Goal: Transaction & Acquisition: Purchase product/service

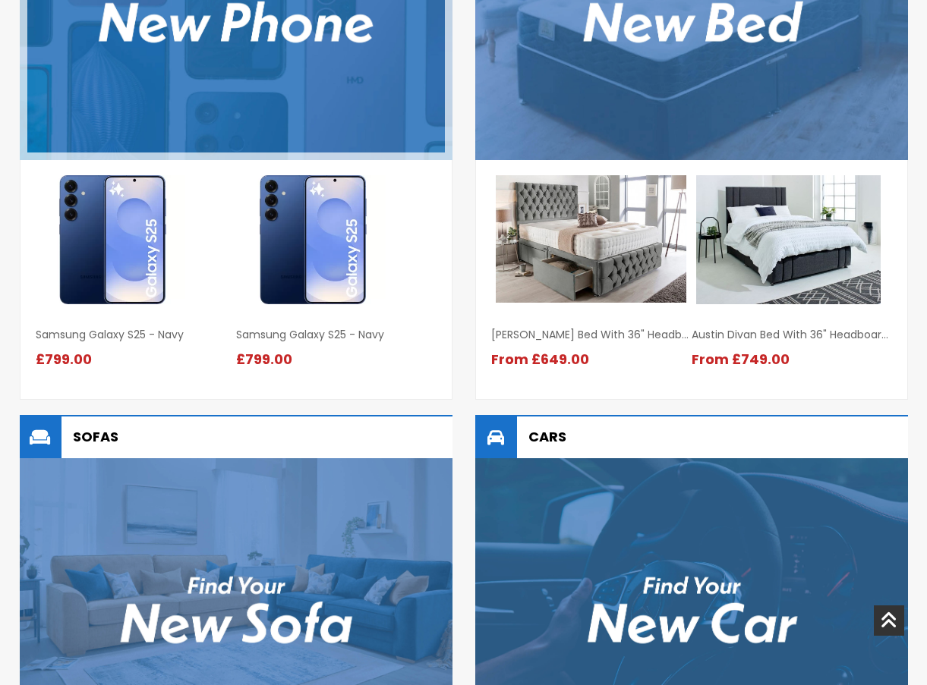
scroll to position [1214, 0]
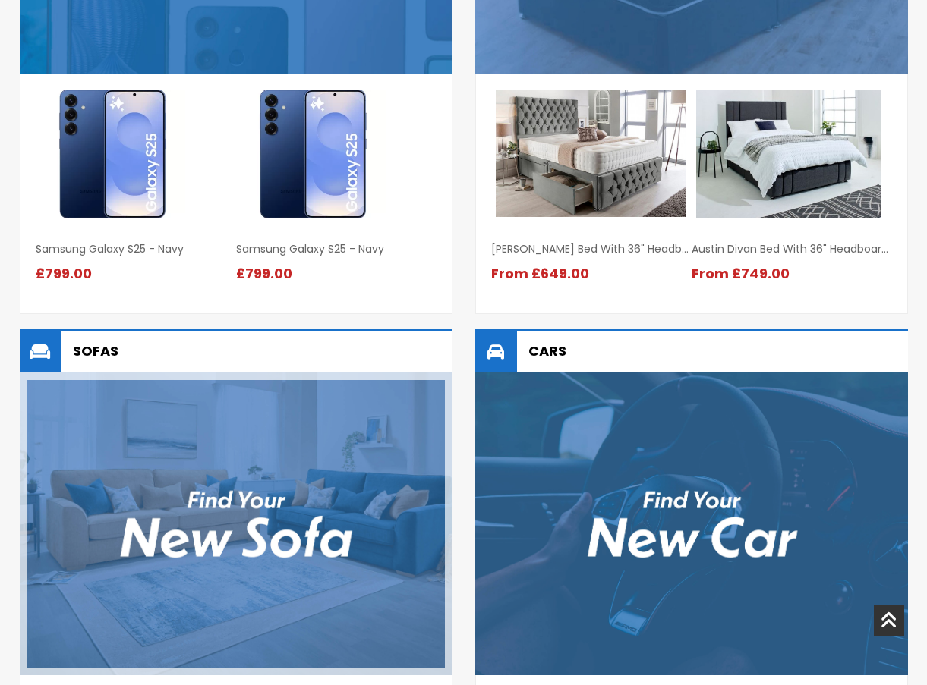
click at [260, 446] on img at bounding box center [236, 524] width 433 height 303
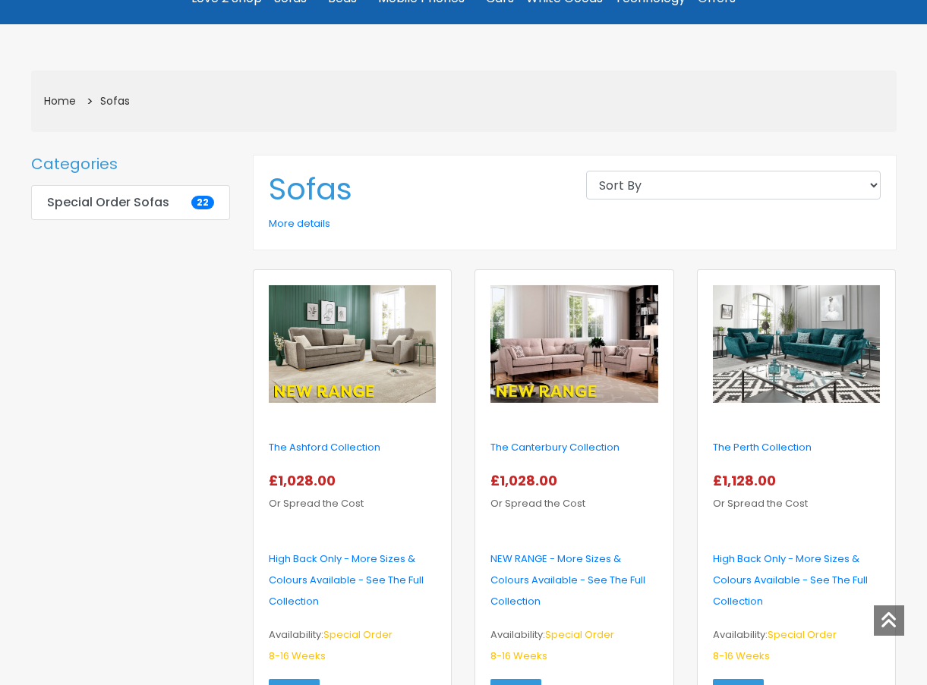
scroll to position [76, 0]
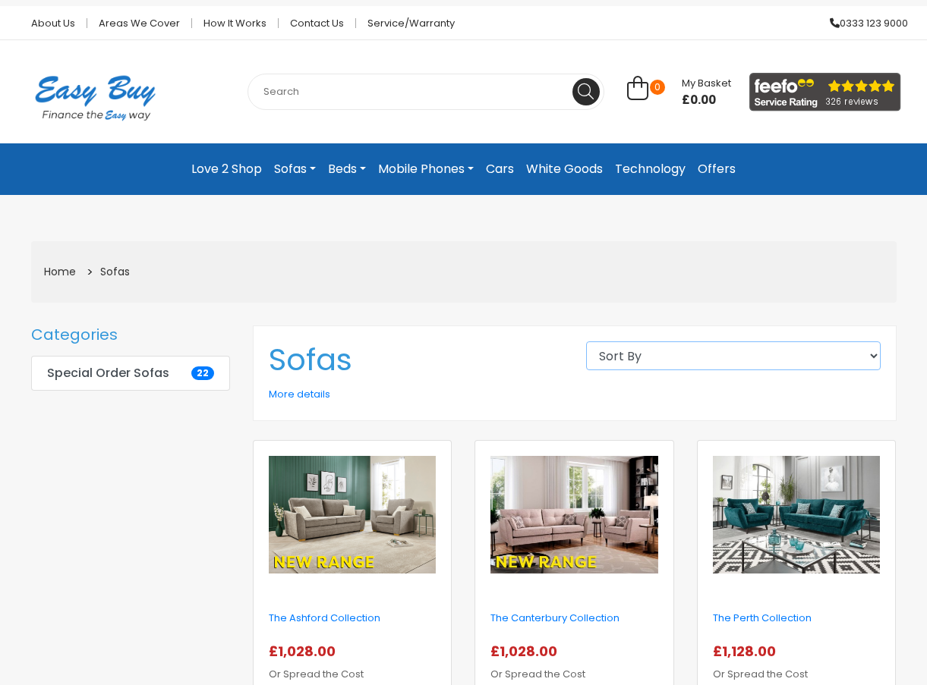
click at [742, 354] on select "Sort By High to low Low to high Newest first Alphabetical" at bounding box center [733, 356] width 295 height 29
click at [710, 364] on select "Sort By High to low Low to high Newest first Alphabetical" at bounding box center [733, 356] width 295 height 29
click at [171, 370] on link "Special Order Sofas 22" at bounding box center [131, 373] width 200 height 35
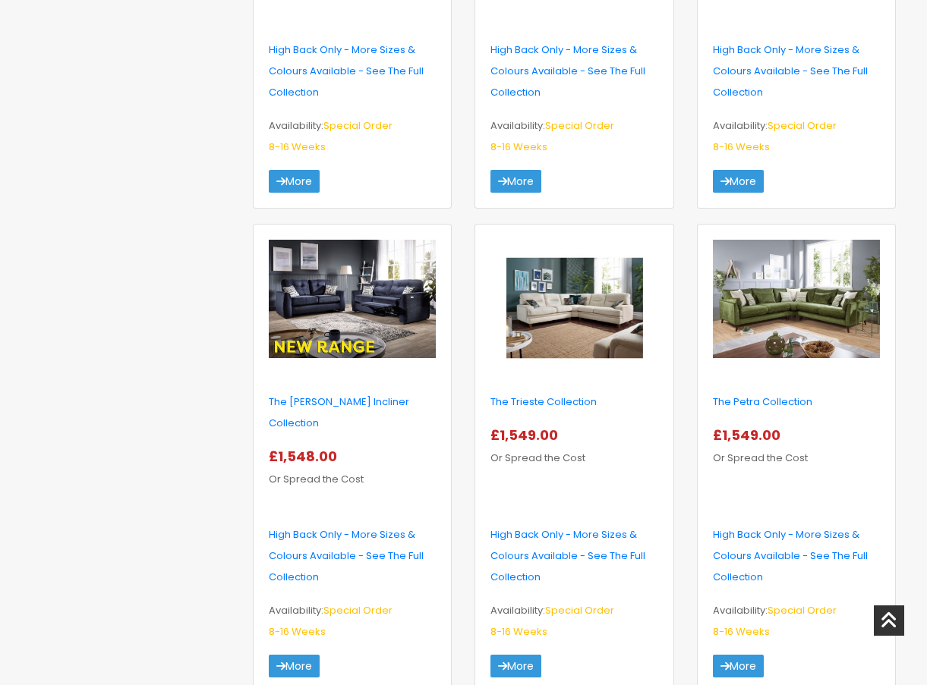
scroll to position [1898, 0]
click at [364, 294] on img at bounding box center [352, 298] width 167 height 118
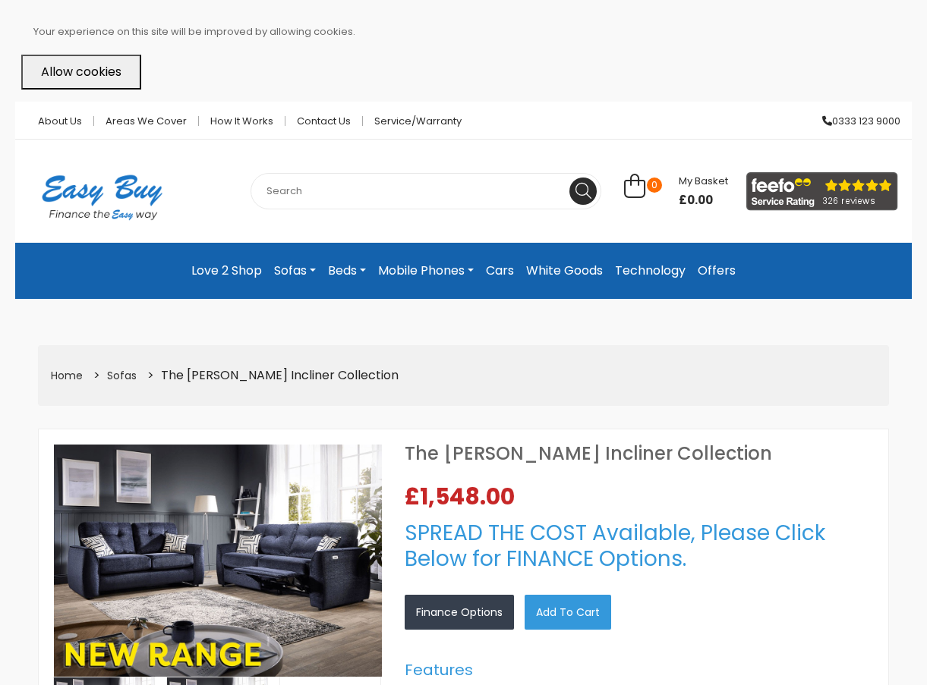
select select "104"
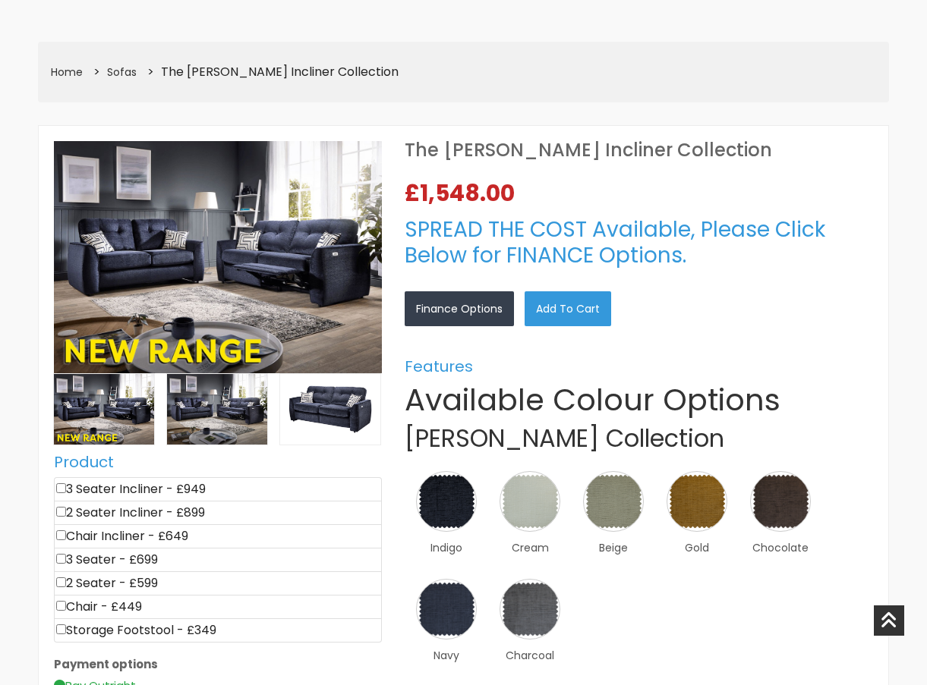
scroll to position [380, 0]
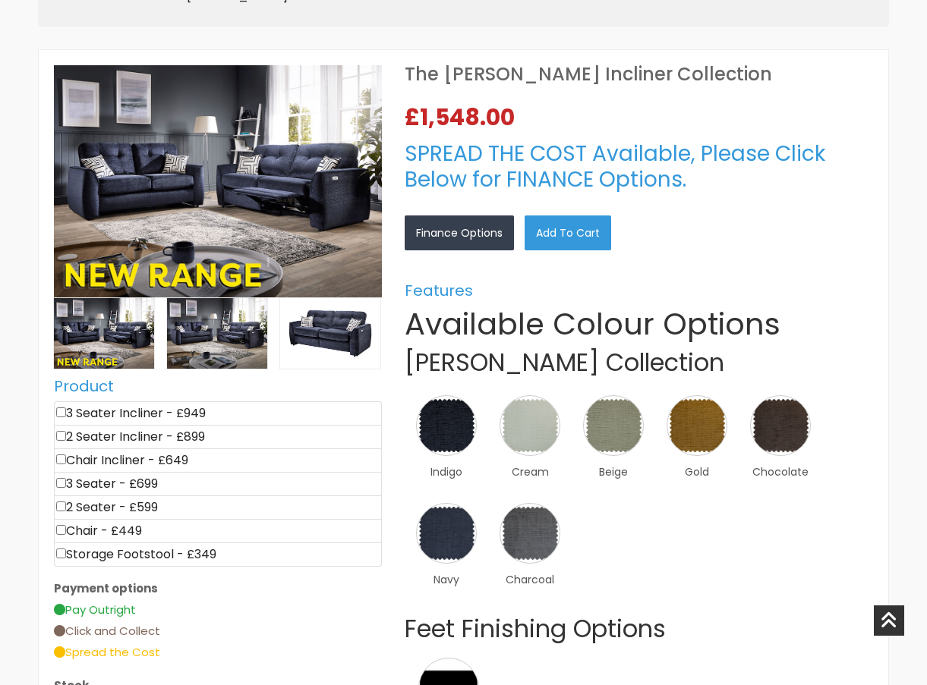
click at [63, 507] on input"] "checkbox" at bounding box center [61, 507] width 10 height 10
checkbox input"] "true"
type input "599"
click at [64, 531] on input"] "checkbox" at bounding box center [61, 530] width 10 height 10
checkbox input"] "true"
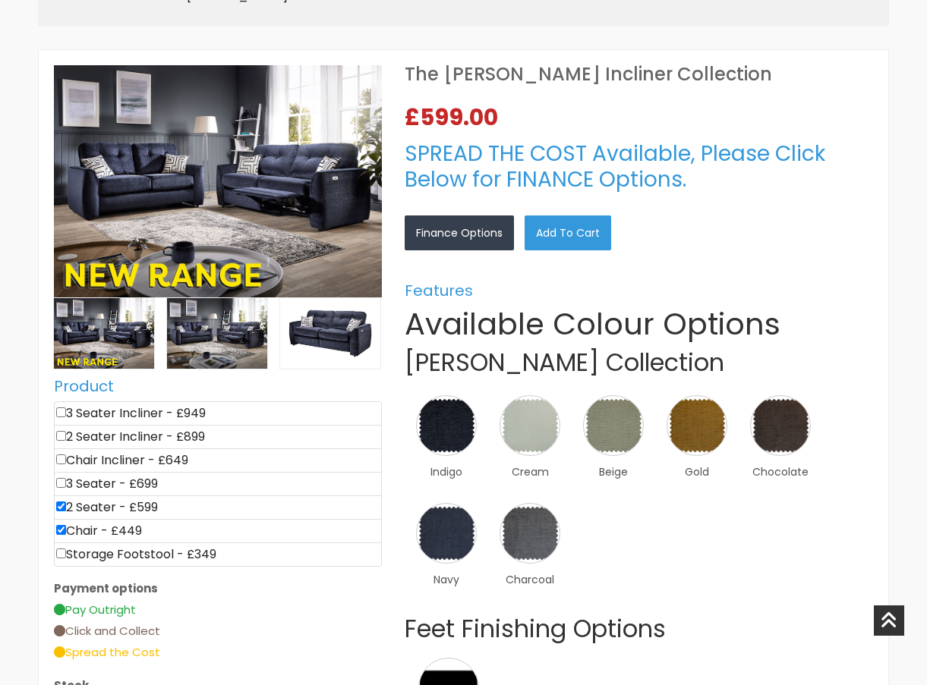
type input "1048"
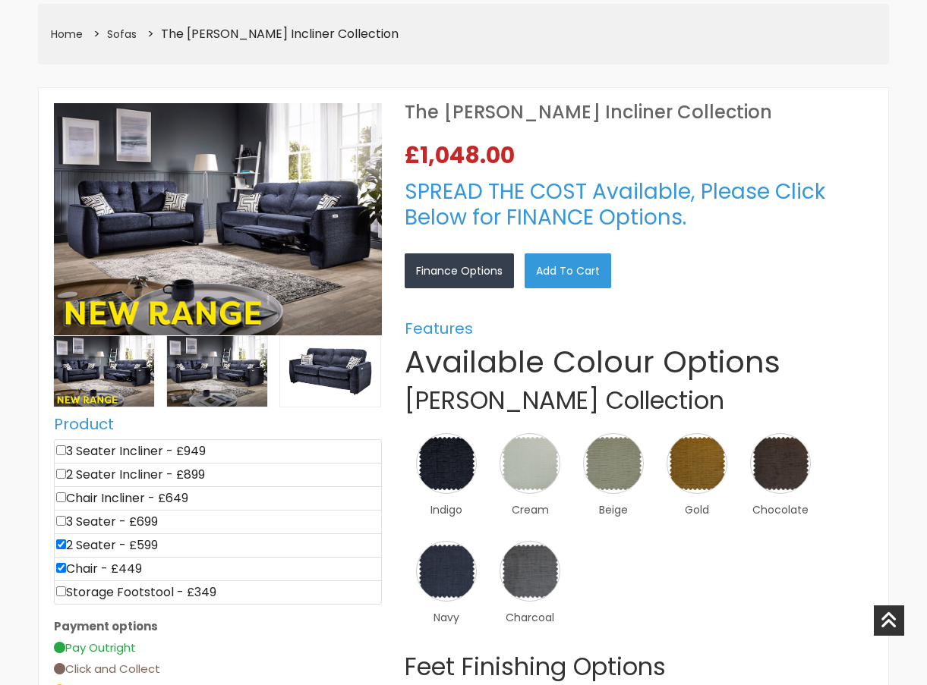
scroll to position [304, 0]
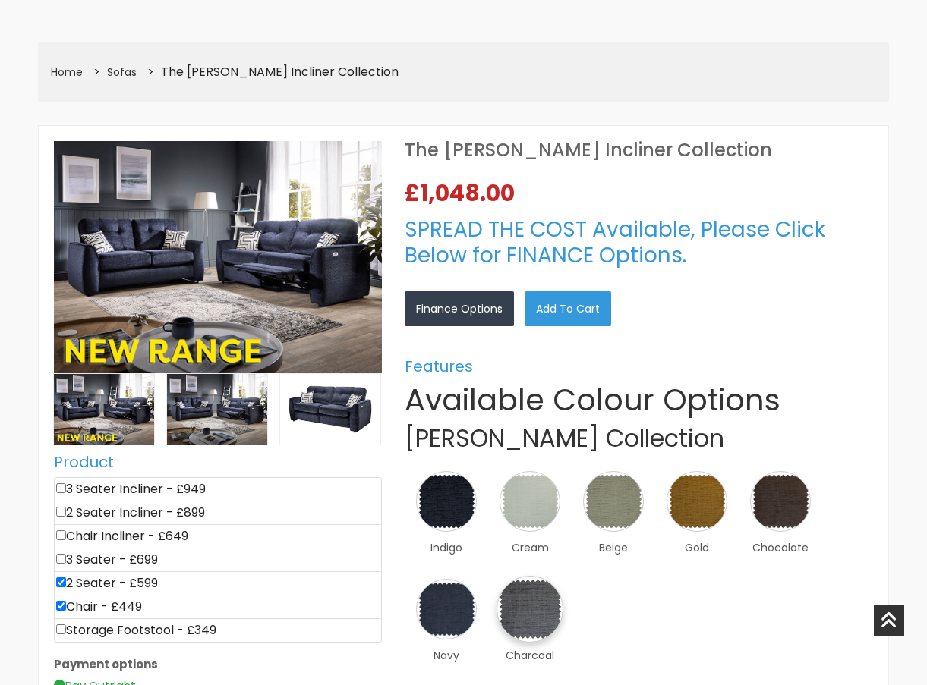
click at [515, 616] on img at bounding box center [529, 609] width 67 height 67
drag, startPoint x: 807, startPoint y: 571, endPoint x: 795, endPoint y: 604, distance: 35.3
click at [0, 0] on div "×" at bounding box center [0, 0] width 0 height 0
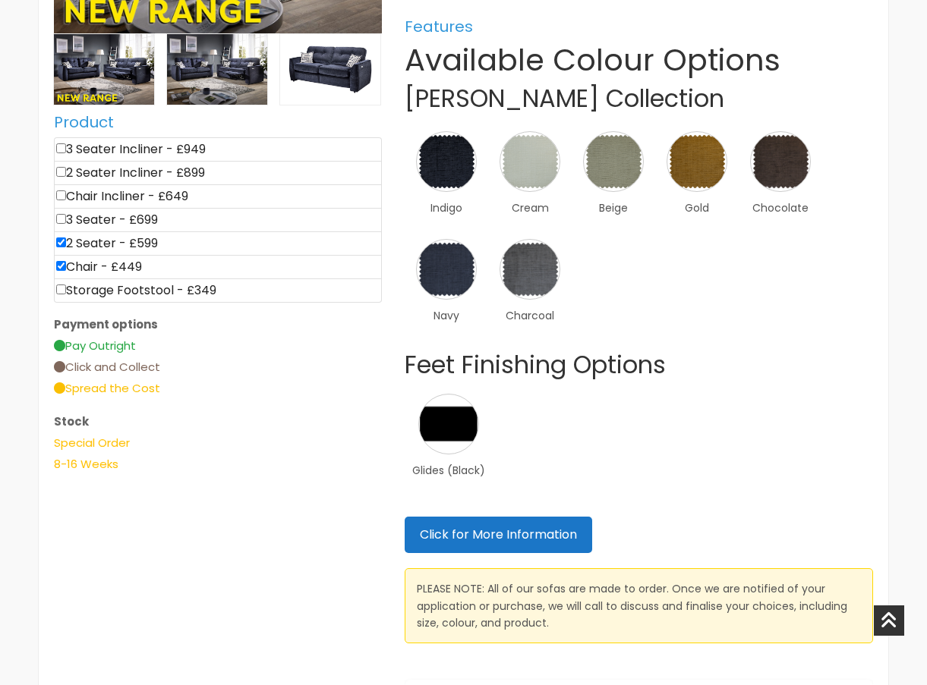
scroll to position [683, 0]
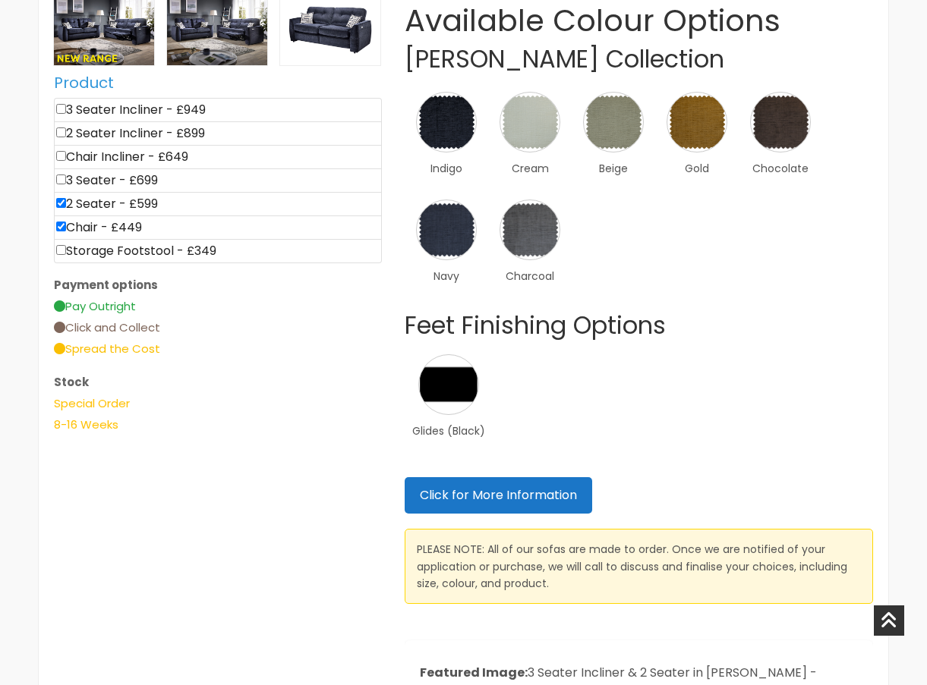
click at [0, 0] on link "×" at bounding box center [0, 0] width 0 height 0
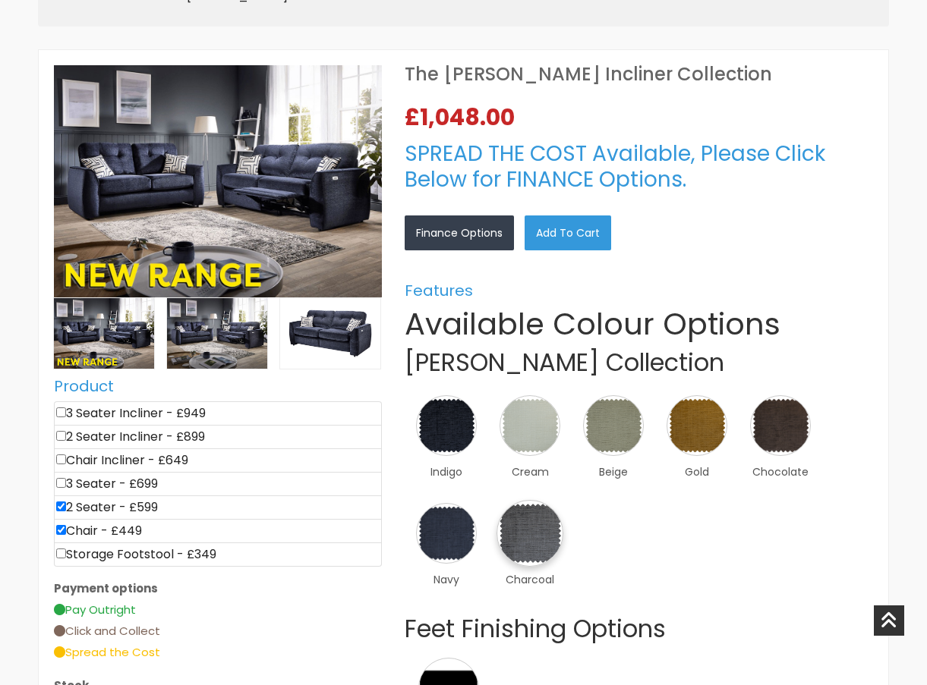
click at [530, 537] on img at bounding box center [529, 533] width 67 height 67
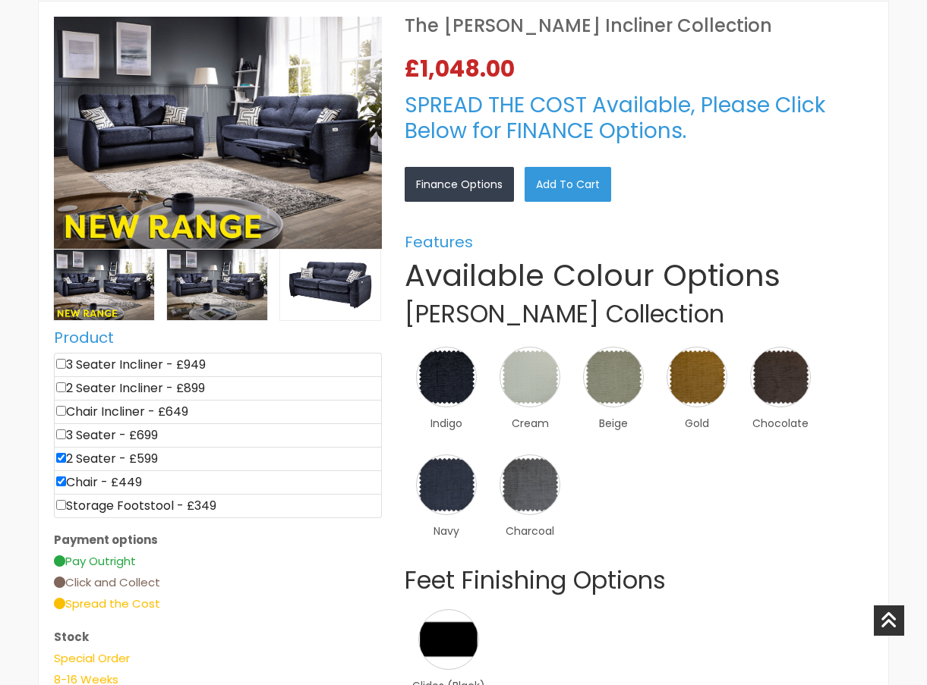
scroll to position [455, 0]
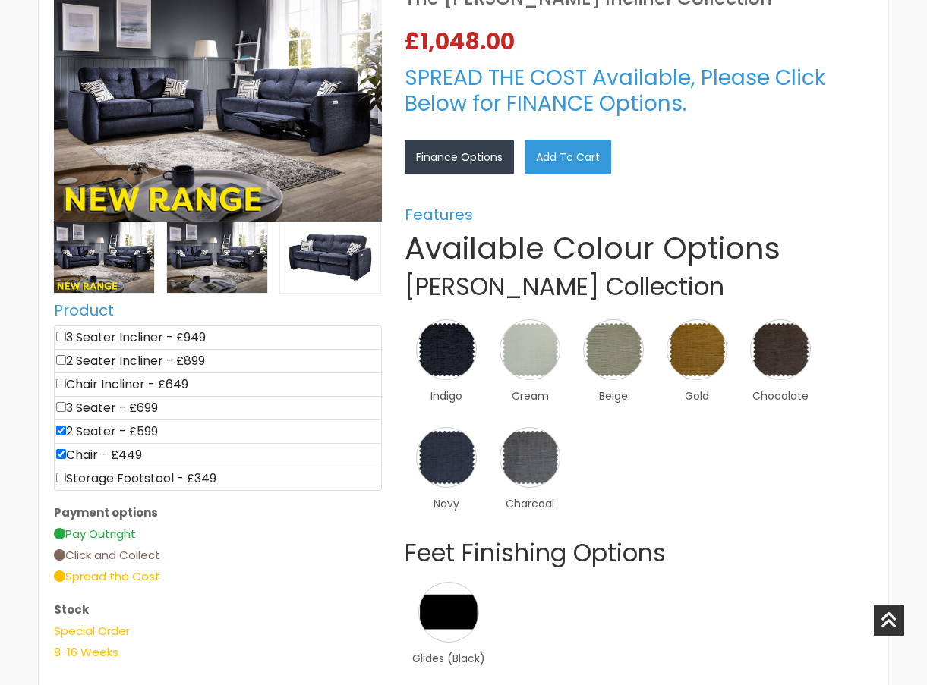
click at [0, 0] on link "×" at bounding box center [0, 0] width 0 height 0
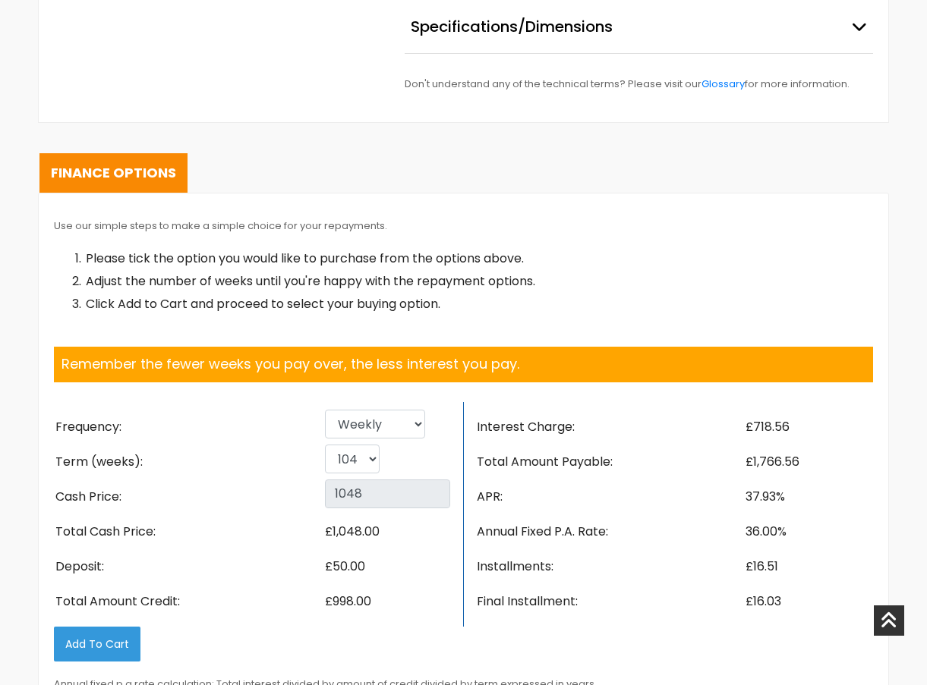
scroll to position [2125, 0]
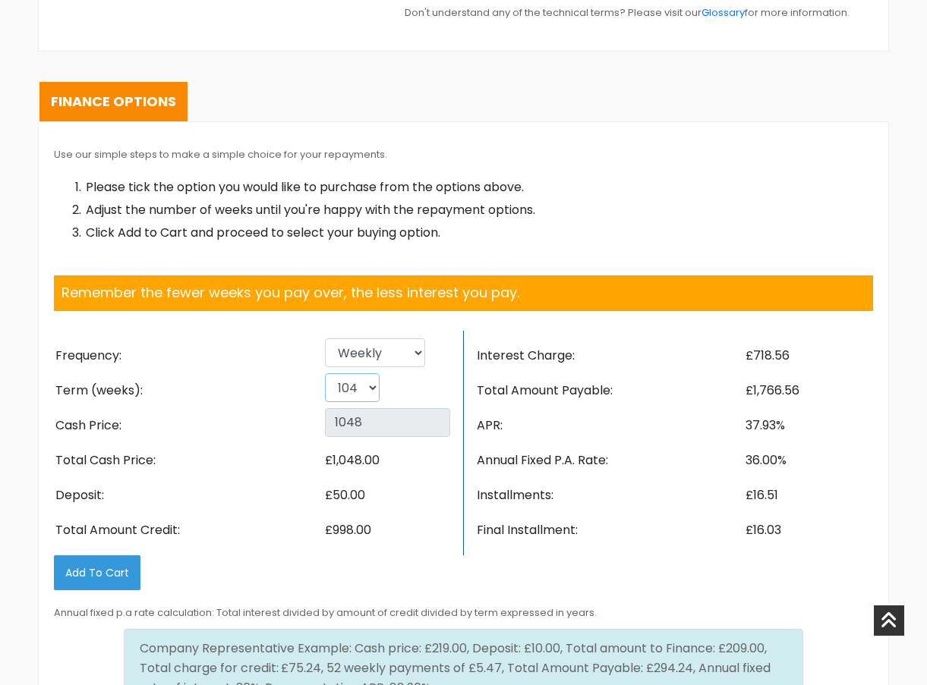
click at [372, 373] on select "26 52 78 104" at bounding box center [352, 387] width 55 height 29
select select "26"
click at [325, 373] on select "26 52 78 104" at bounding box center [352, 387] width 55 height 29
click at [411, 339] on select "Weekly Fortnightly 4 weekly Monthly" at bounding box center [375, 353] width 100 height 29
click at [325, 339] on select "Weekly Fortnightly 4 weekly Monthly" at bounding box center [375, 353] width 100 height 29
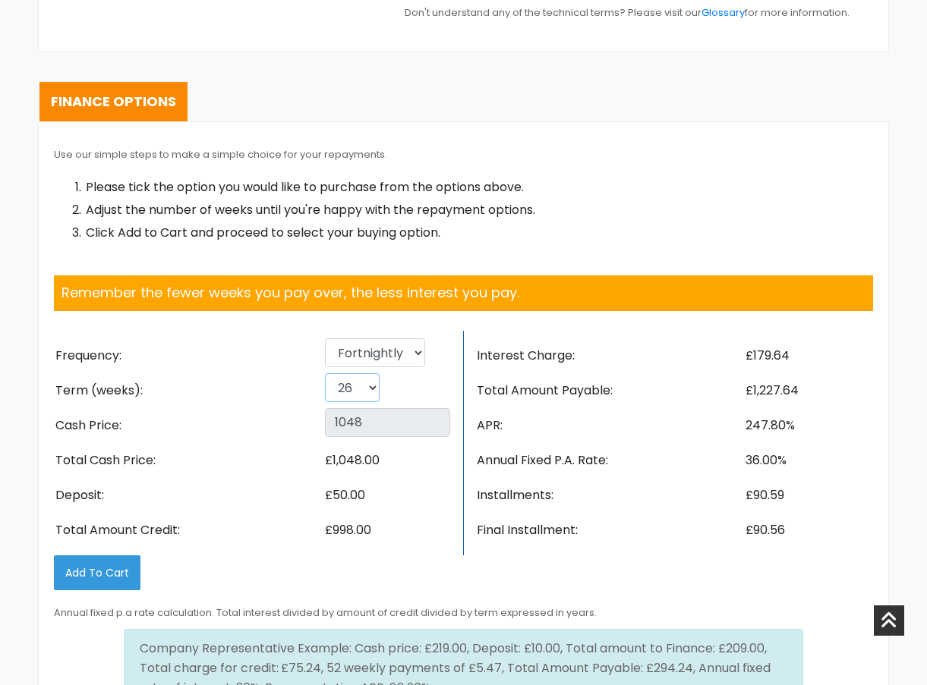
click at [367, 373] on select "26 52 78 104" at bounding box center [352, 387] width 55 height 29
click at [325, 373] on select "26 52 78 104" at bounding box center [352, 387] width 55 height 29
click at [401, 339] on select "Weekly Fortnightly 4 weekly Monthly" at bounding box center [375, 353] width 100 height 29
select select "Monthly"
click at [325, 339] on select "Weekly Fortnightly 4 weekly Monthly" at bounding box center [375, 353] width 100 height 29
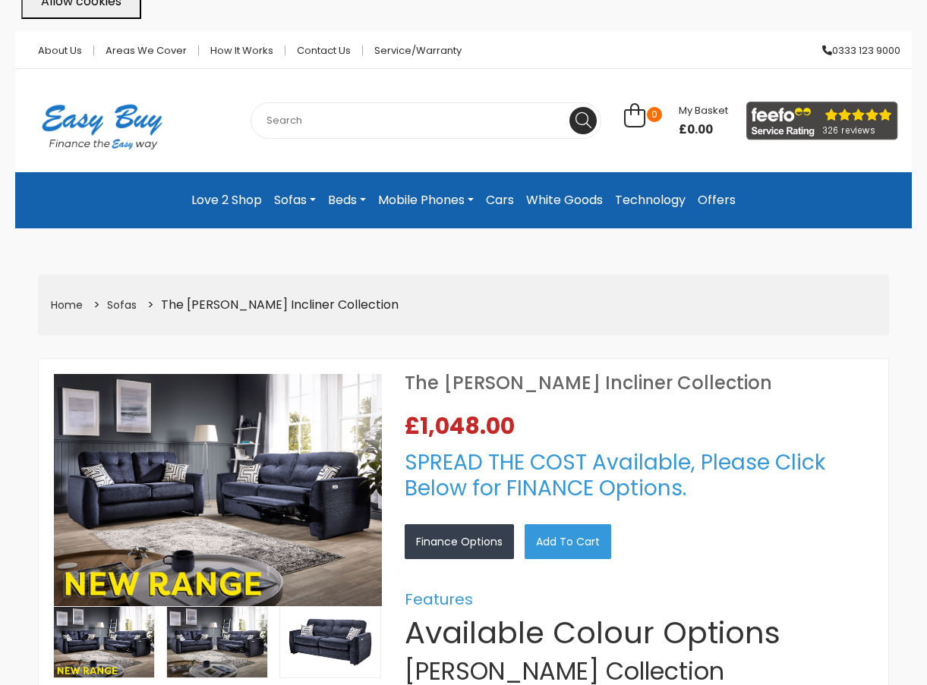
scroll to position [0, 0]
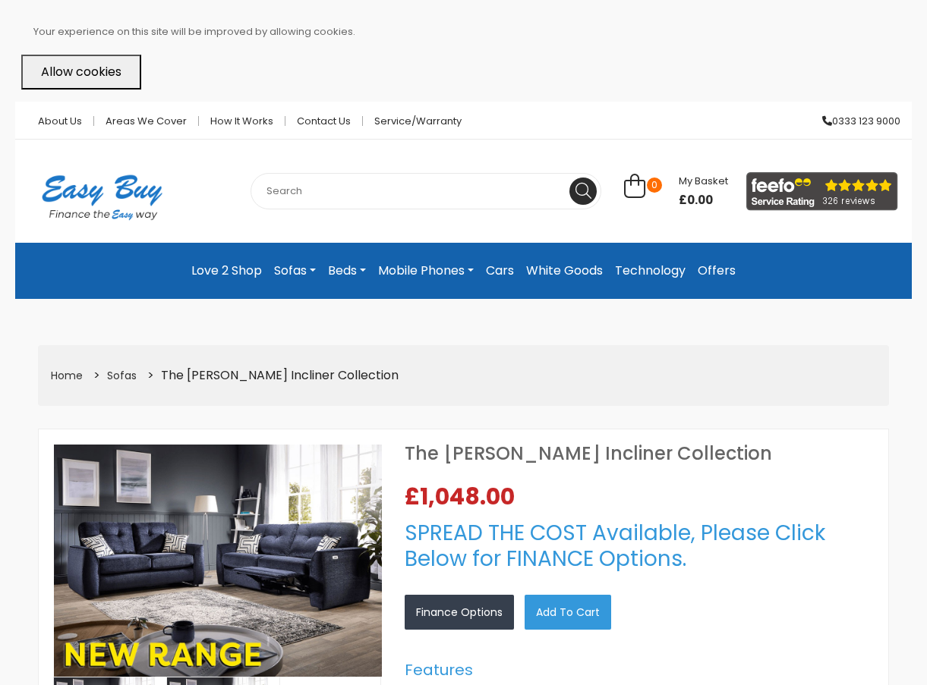
click at [398, 197] on input "text" at bounding box center [425, 191] width 351 height 36
type input "cars"
click at [569, 178] on button at bounding box center [582, 191] width 27 height 27
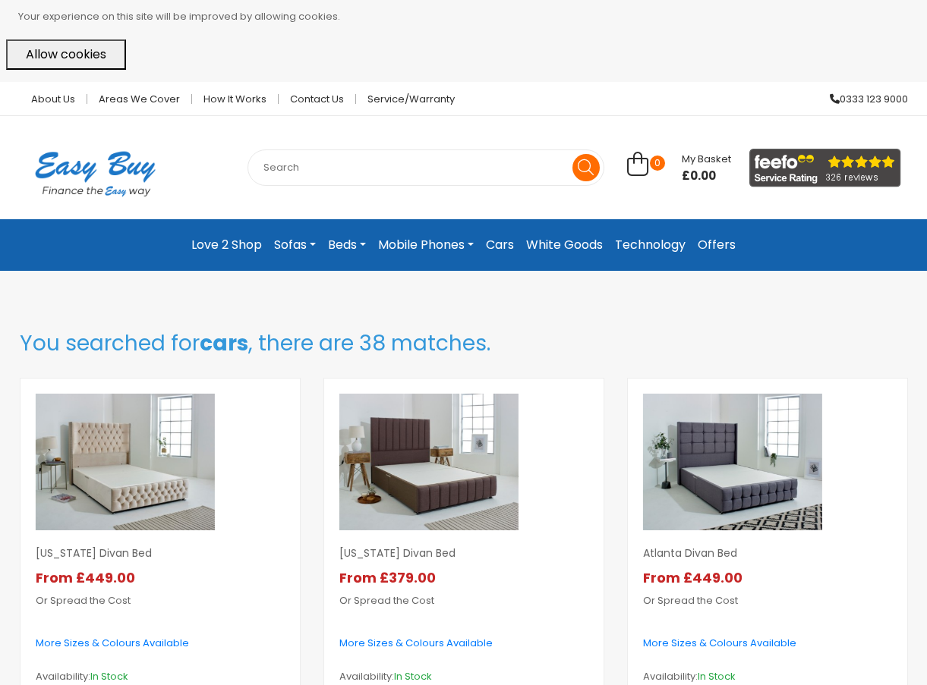
click at [594, 165] on button at bounding box center [585, 167] width 27 height 27
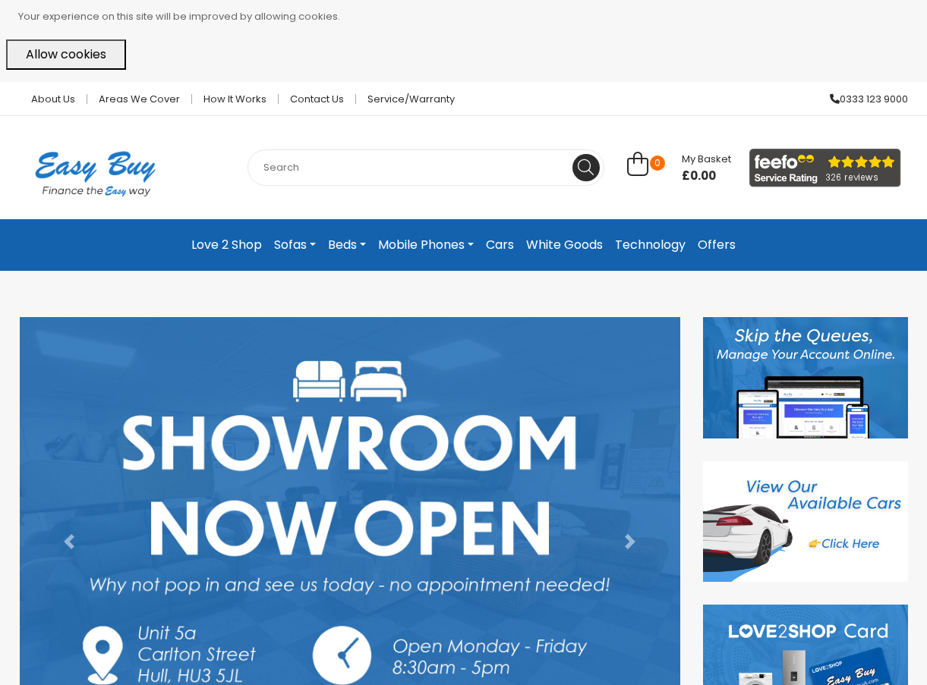
click at [501, 245] on link "Cars" at bounding box center [500, 245] width 40 height 27
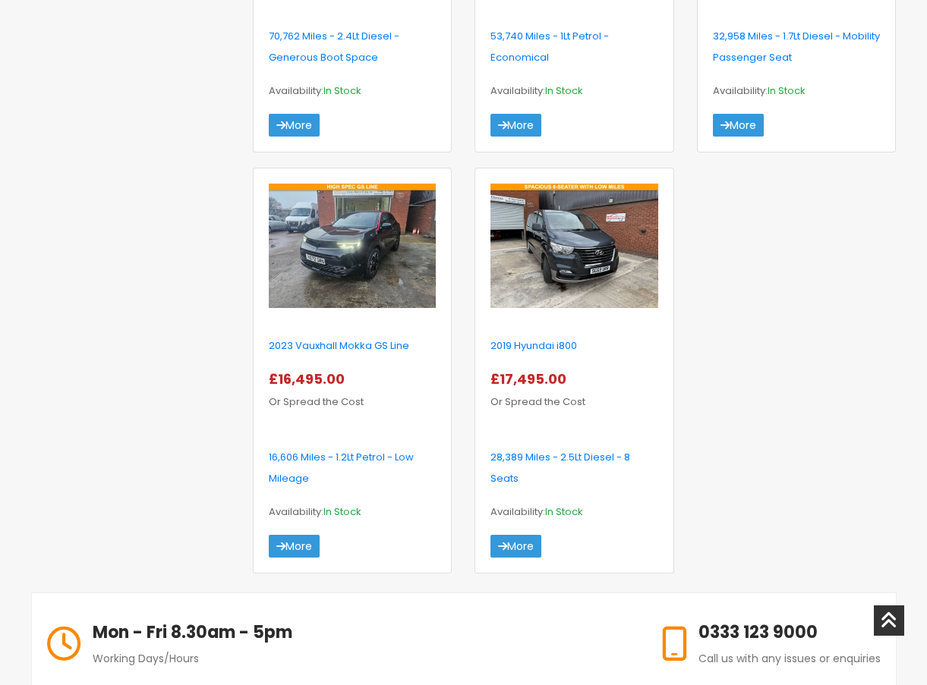
scroll to position [987, 0]
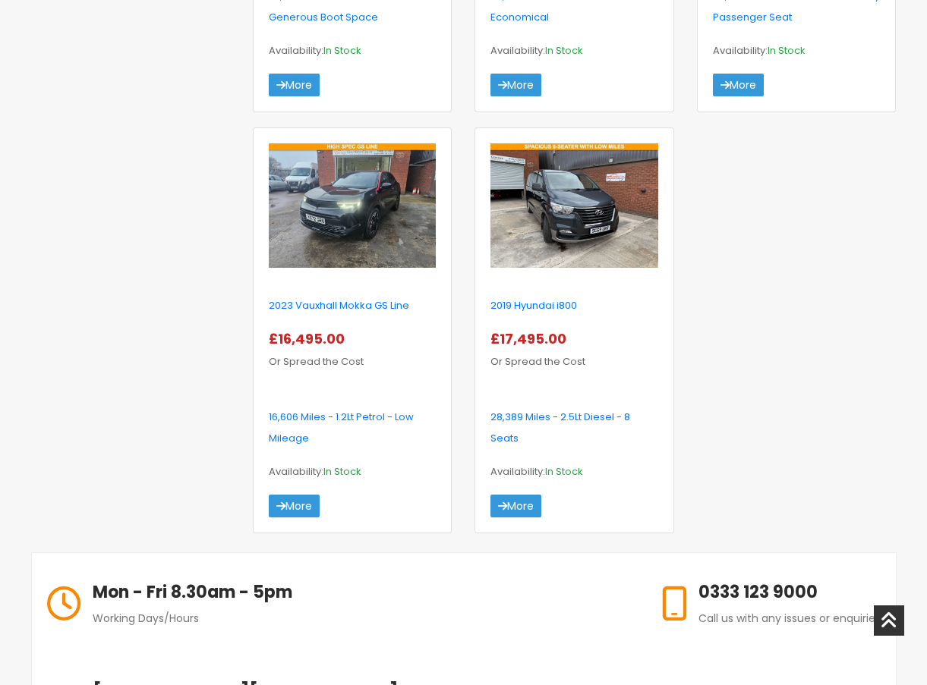
click at [388, 248] on img at bounding box center [352, 205] width 167 height 124
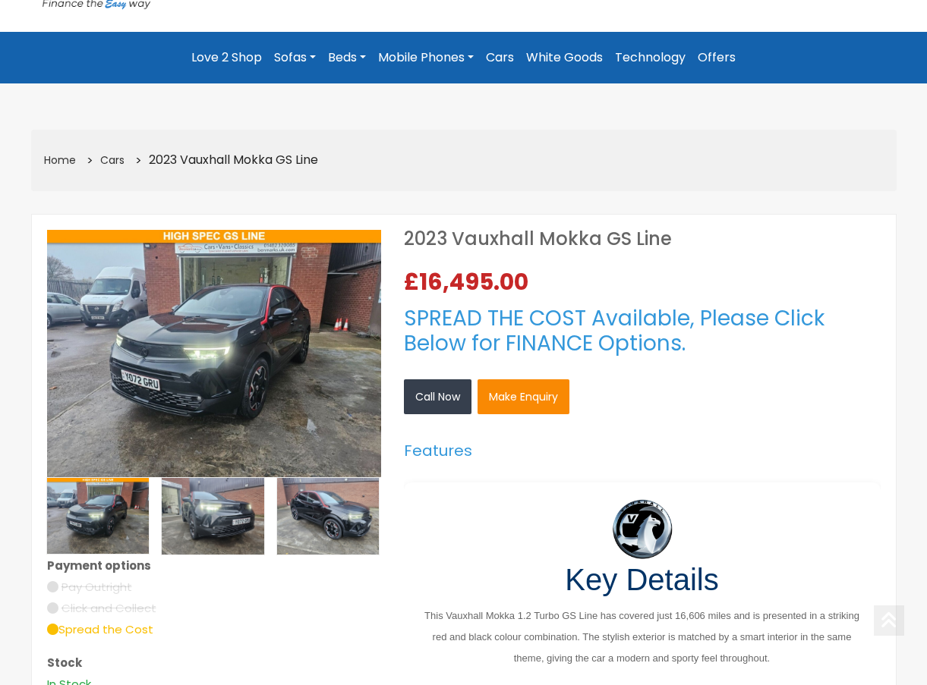
scroll to position [304, 0]
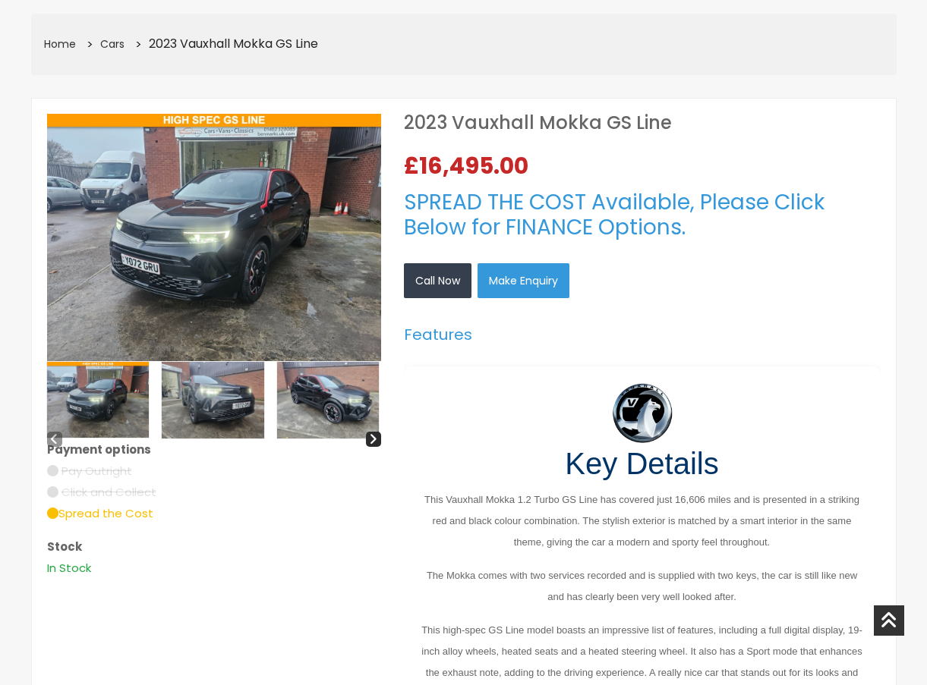
drag, startPoint x: 222, startPoint y: 405, endPoint x: 257, endPoint y: 404, distance: 34.9
click at [222, 405] on img at bounding box center [213, 400] width 102 height 77
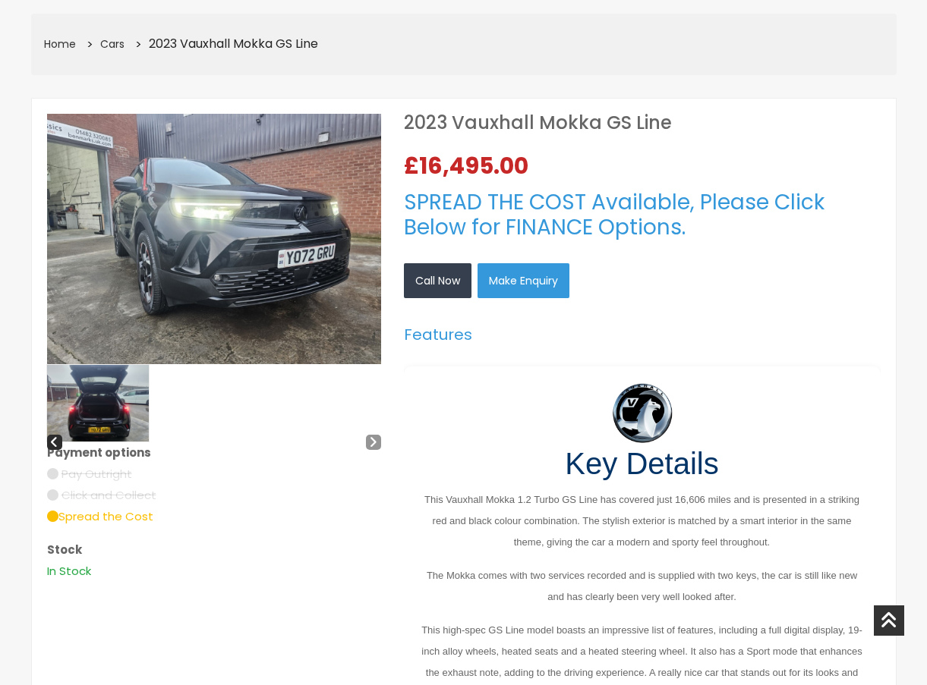
click at [112, 395] on img at bounding box center [98, 403] width 102 height 77
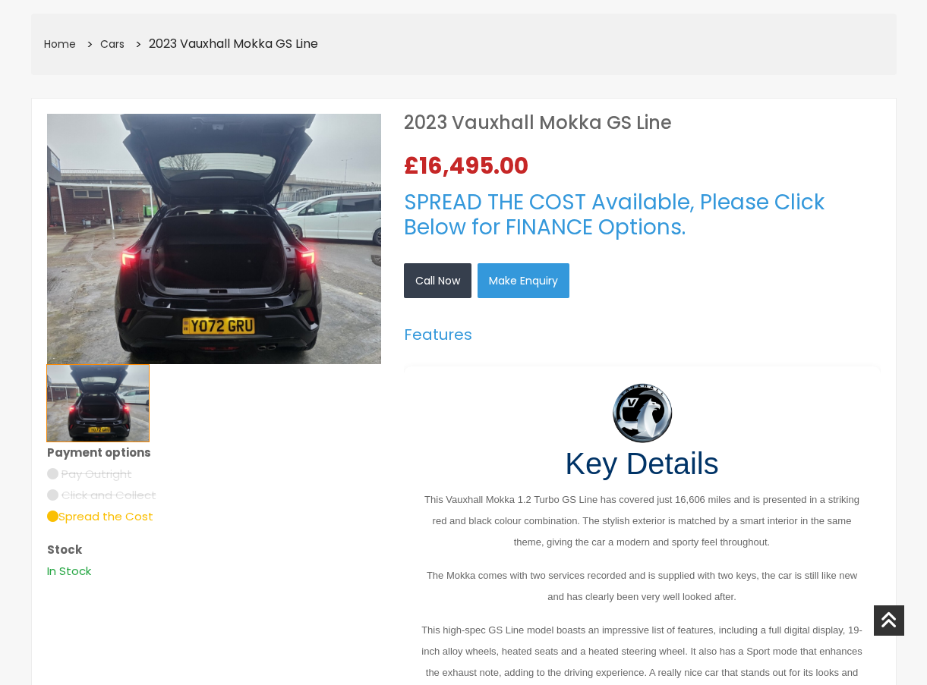
click at [322, 232] on img at bounding box center [214, 239] width 334 height 250
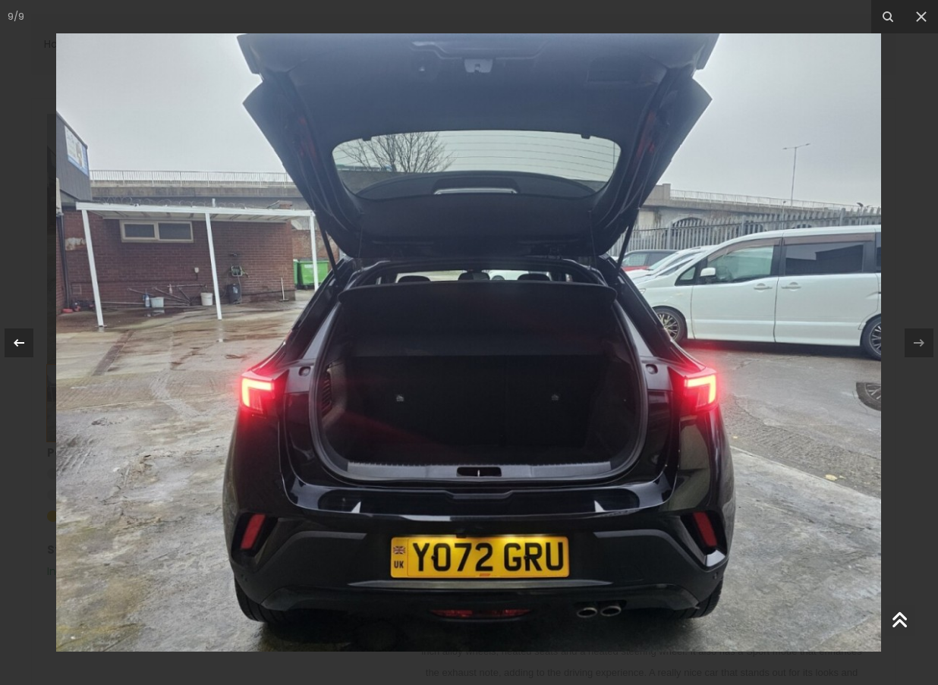
click at [30, 335] on div at bounding box center [19, 343] width 29 height 29
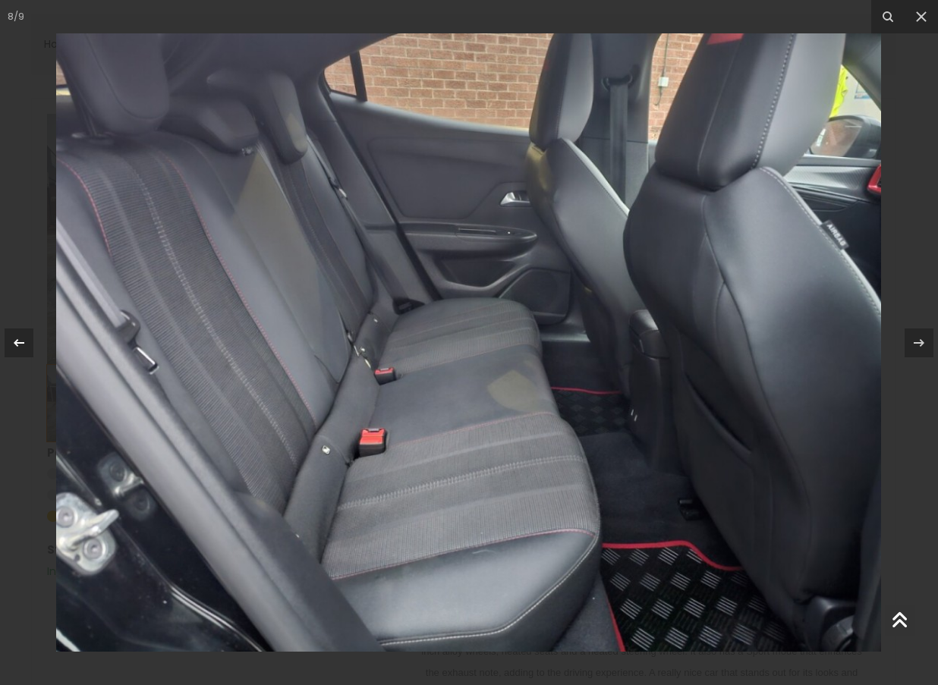
click at [30, 334] on div at bounding box center [19, 343] width 29 height 29
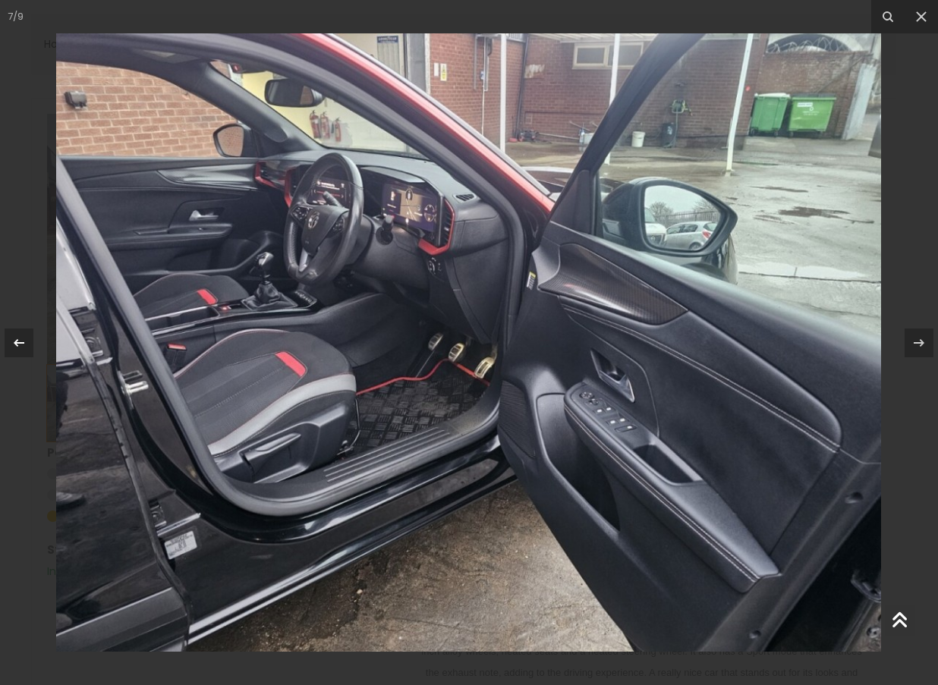
click at [33, 332] on div at bounding box center [19, 343] width 29 height 29
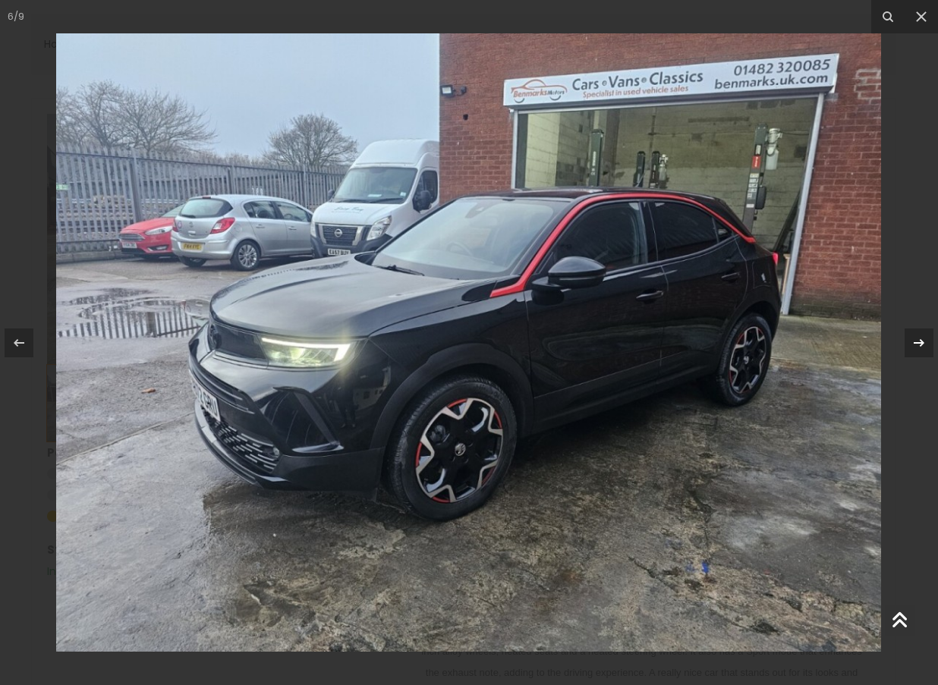
click at [904, 348] on button at bounding box center [911, 343] width 53 height 76
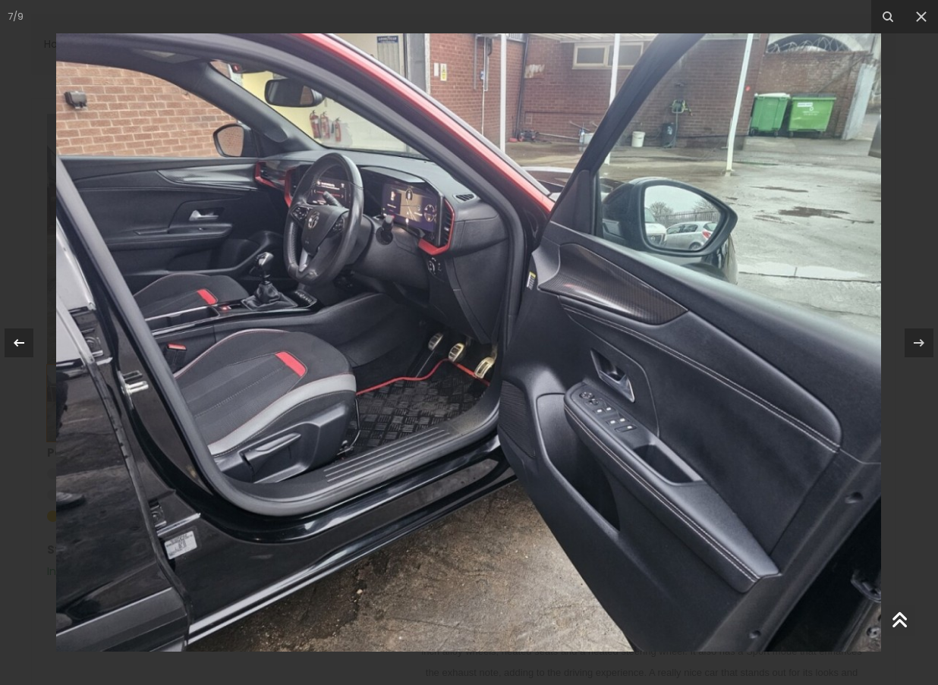
click at [30, 350] on div at bounding box center [19, 343] width 29 height 29
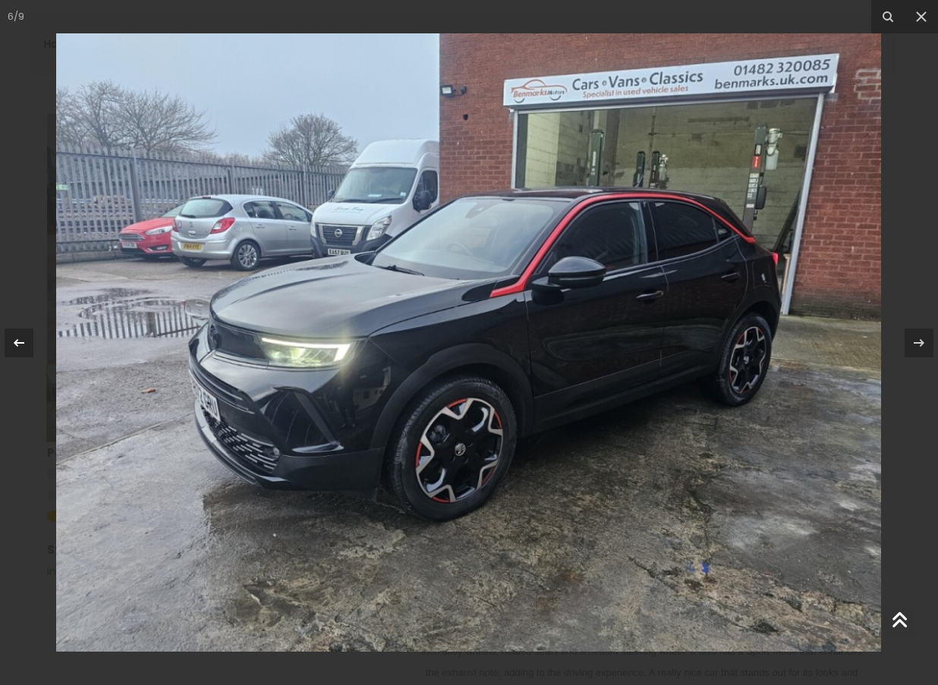
click at [30, 349] on div at bounding box center [19, 343] width 29 height 29
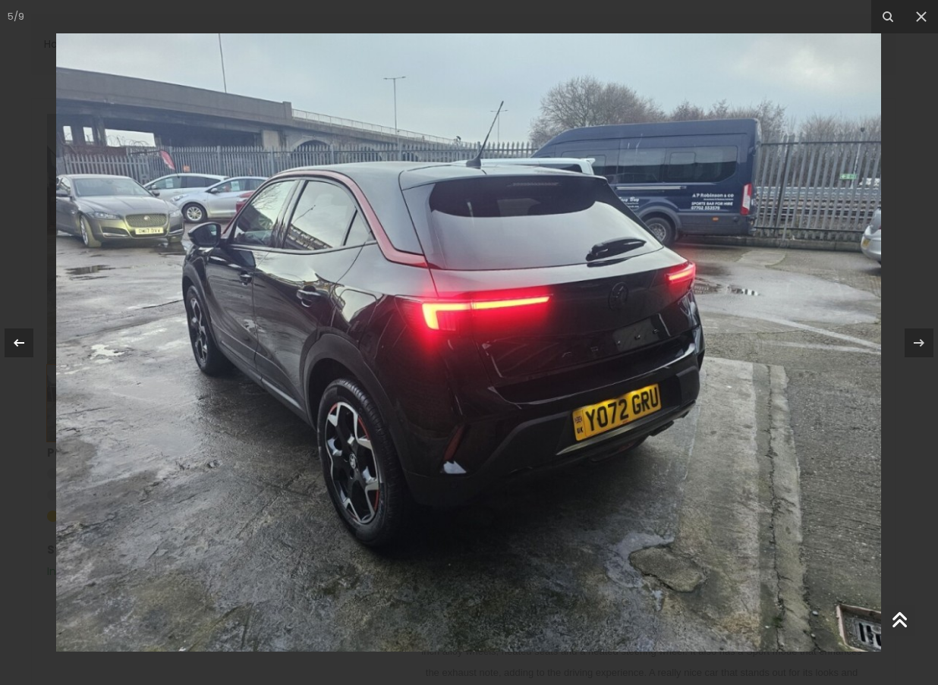
click at [30, 349] on div at bounding box center [19, 343] width 29 height 29
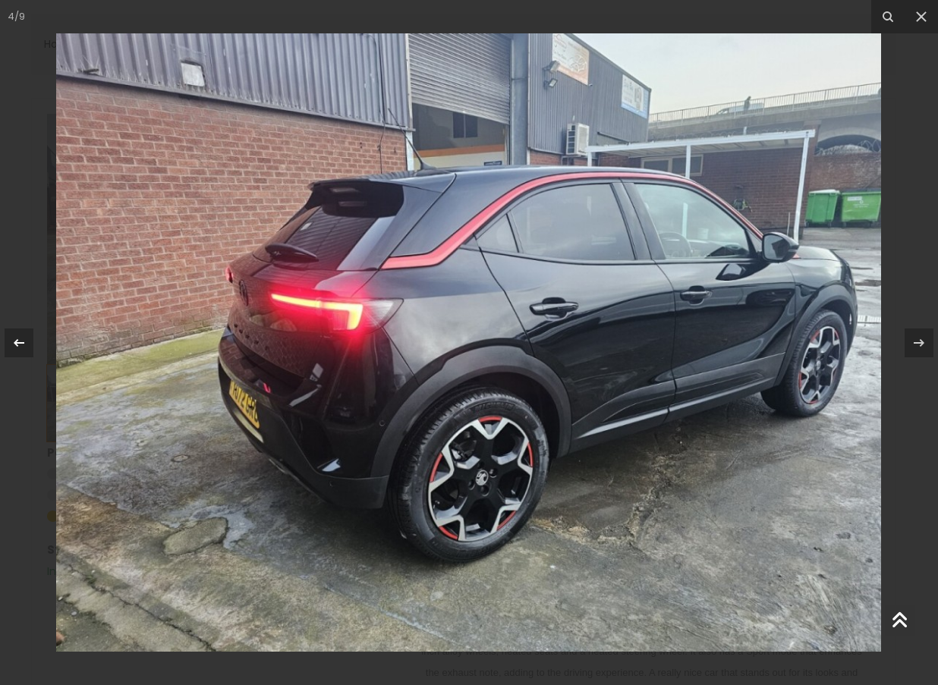
click at [30, 351] on div at bounding box center [19, 343] width 29 height 29
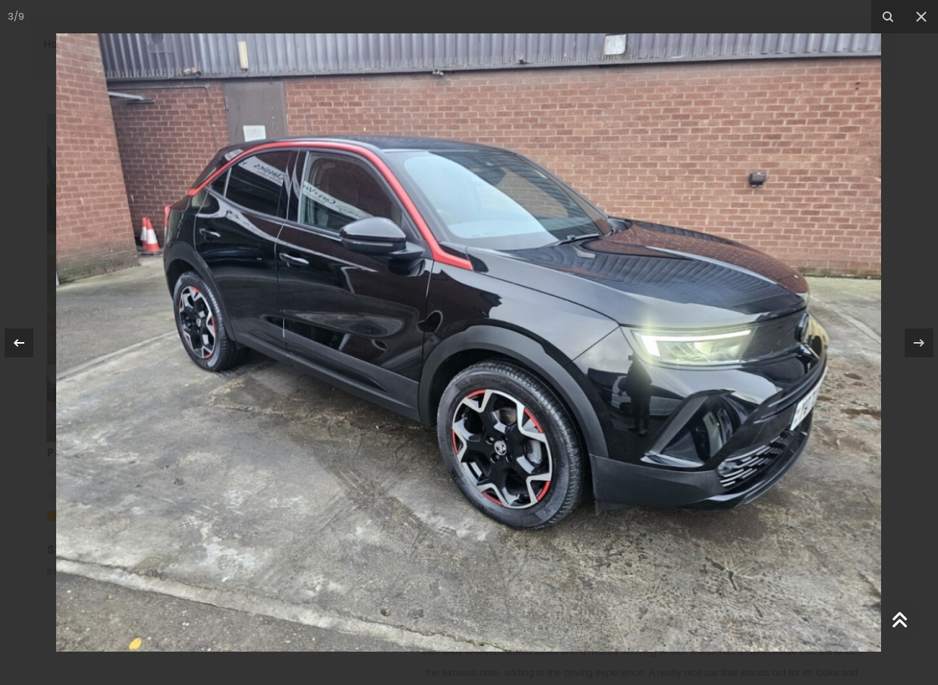
click at [30, 350] on div at bounding box center [19, 343] width 29 height 29
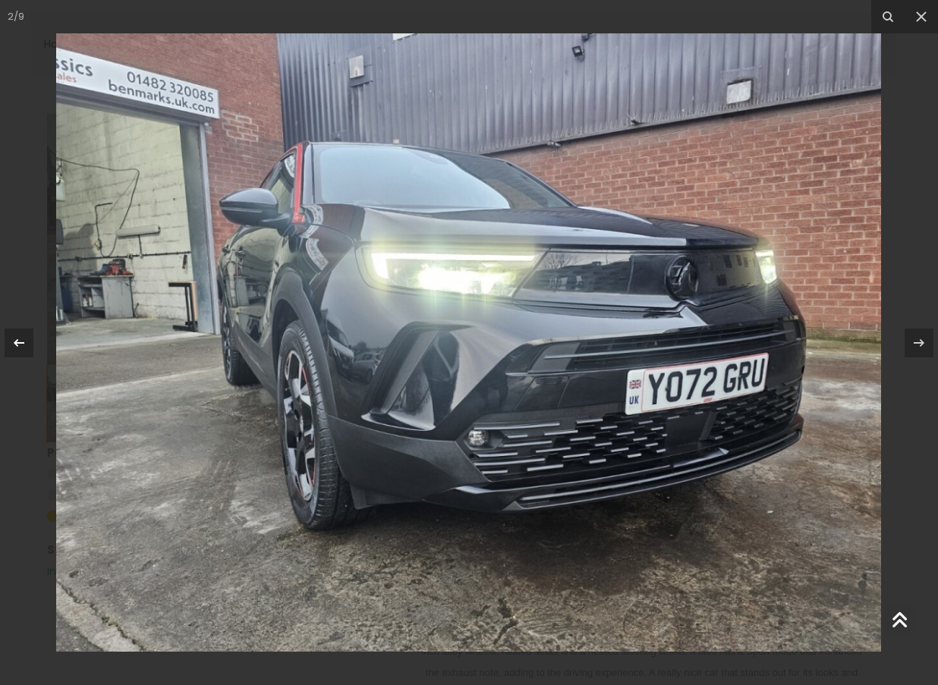
click at [30, 350] on div at bounding box center [19, 343] width 29 height 29
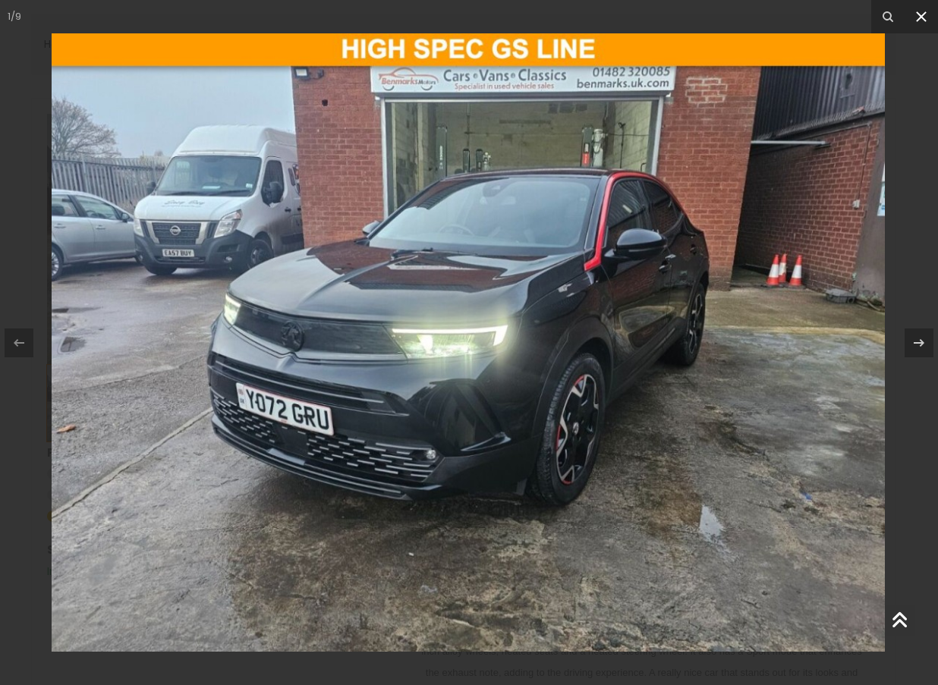
click at [926, 10] on icon at bounding box center [921, 17] width 18 height 18
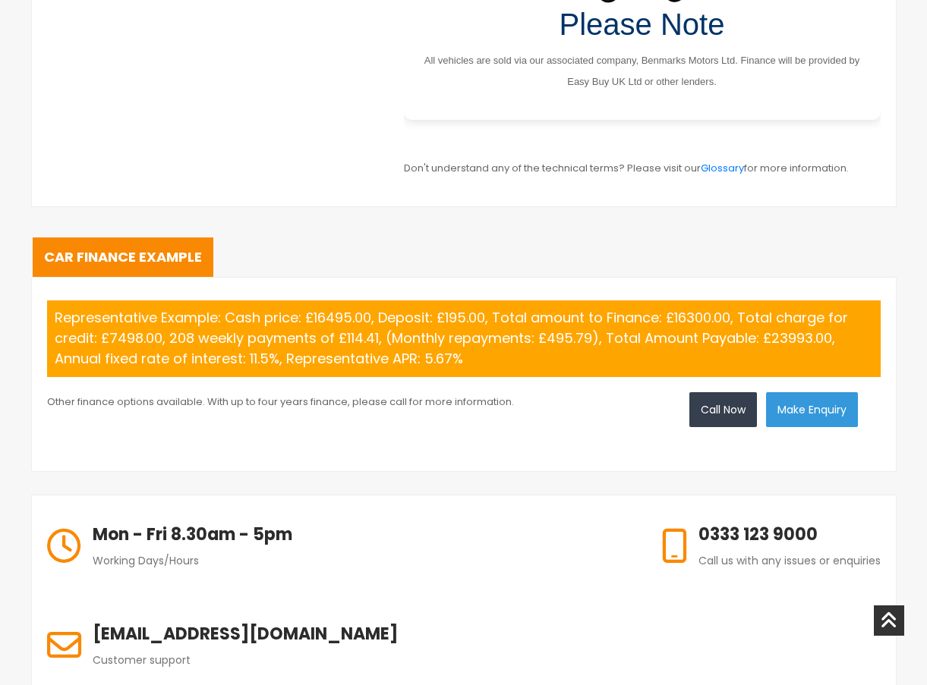
scroll to position [1645, 0]
